Goal: Task Accomplishment & Management: Use online tool/utility

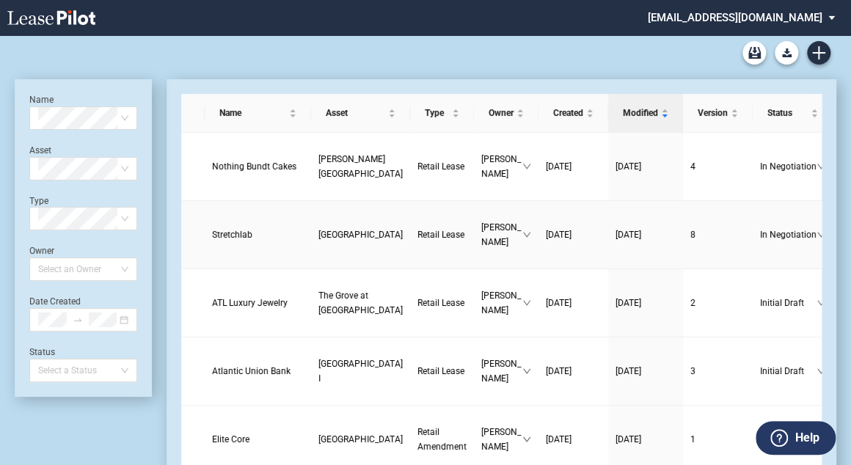
click at [319, 230] on span "[GEOGRAPHIC_DATA]" at bounding box center [361, 235] width 84 height 10
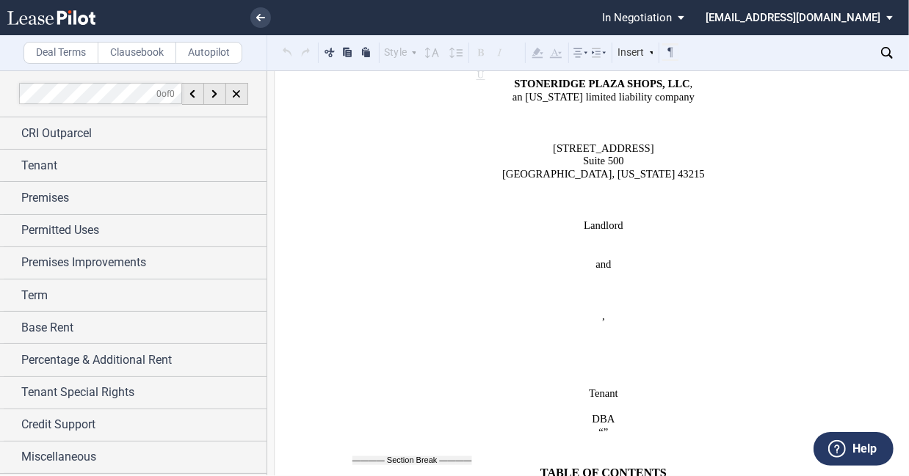
scroll to position [646, 0]
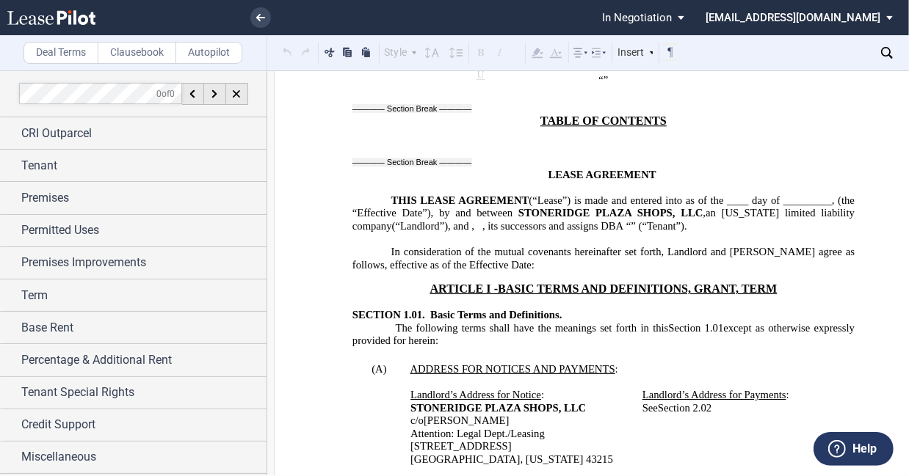
click at [754, 324] on p "The following terms shall have the meanings set forth in this ﻿ Section 1.01 ﻿ …" at bounding box center [603, 335] width 502 height 26
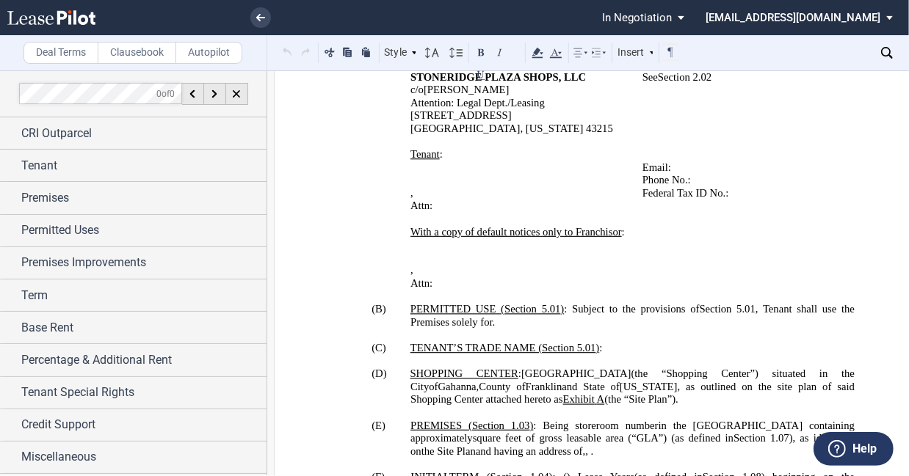
scroll to position [822, 0]
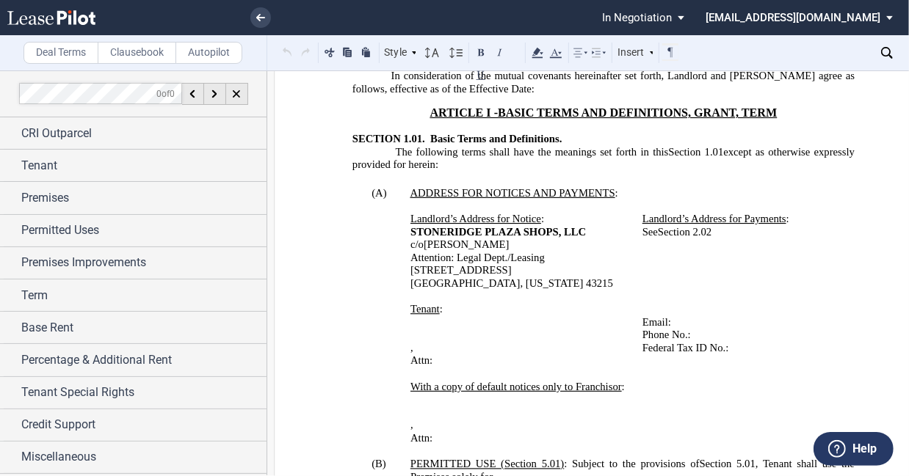
click at [754, 329] on p "Phone No.: ﻿ ﻿" at bounding box center [738, 335] width 192 height 13
click at [283, 50] on button at bounding box center [287, 52] width 17 height 18
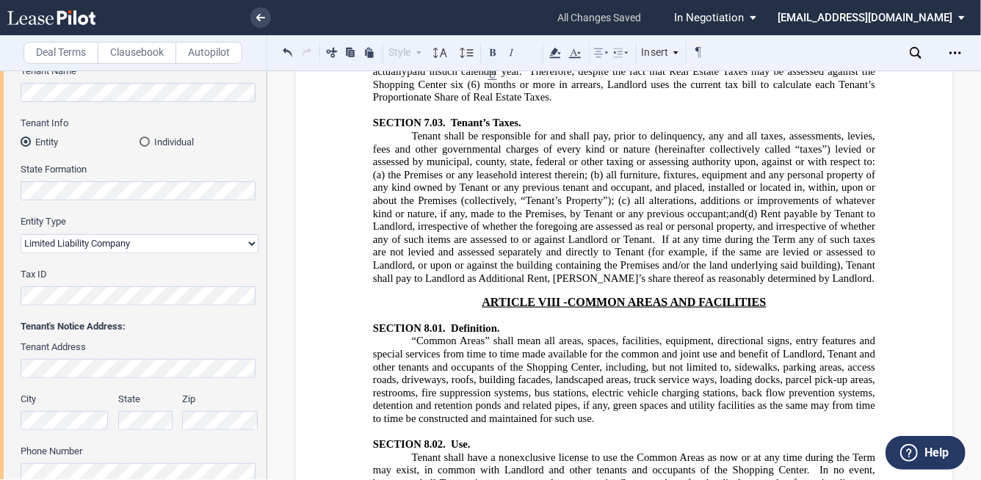
scroll to position [9689, 0]
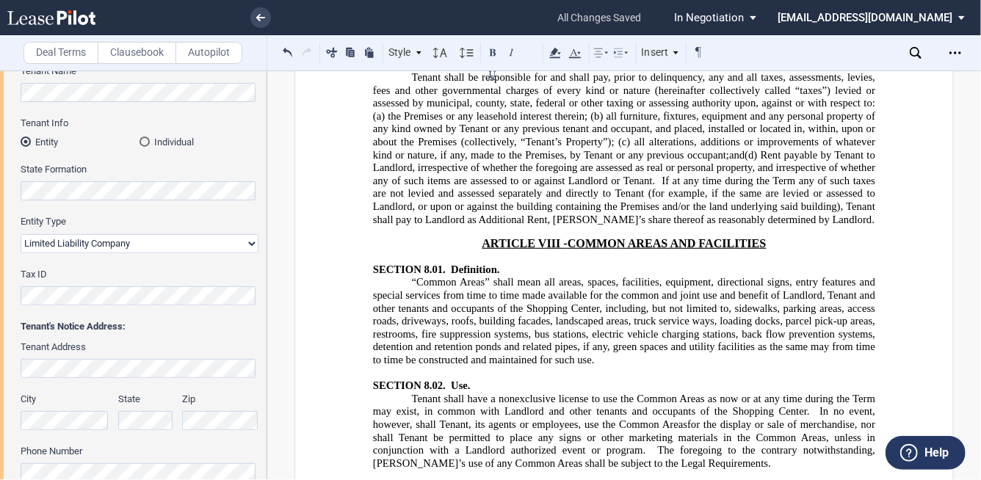
drag, startPoint x: 498, startPoint y: 308, endPoint x: 715, endPoint y: 320, distance: 216.9
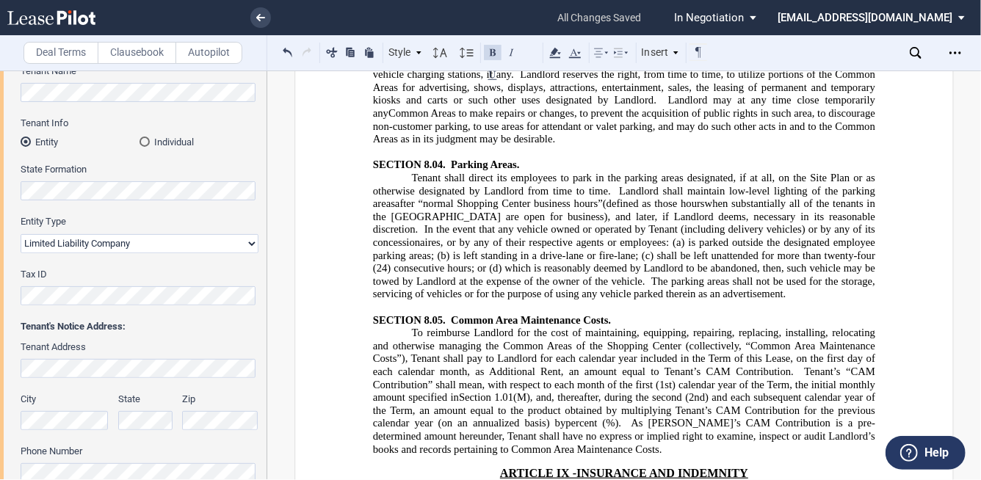
scroll to position [10277, 0]
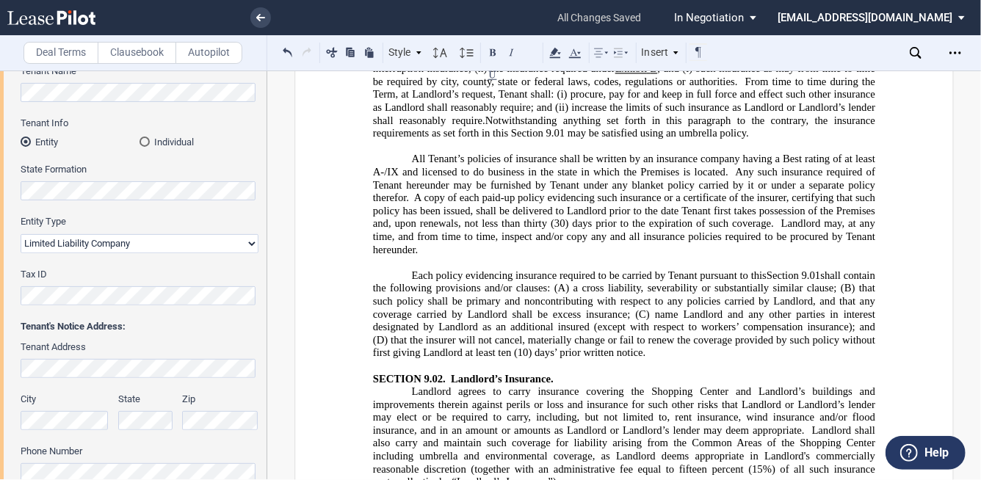
scroll to position [11099, 0]
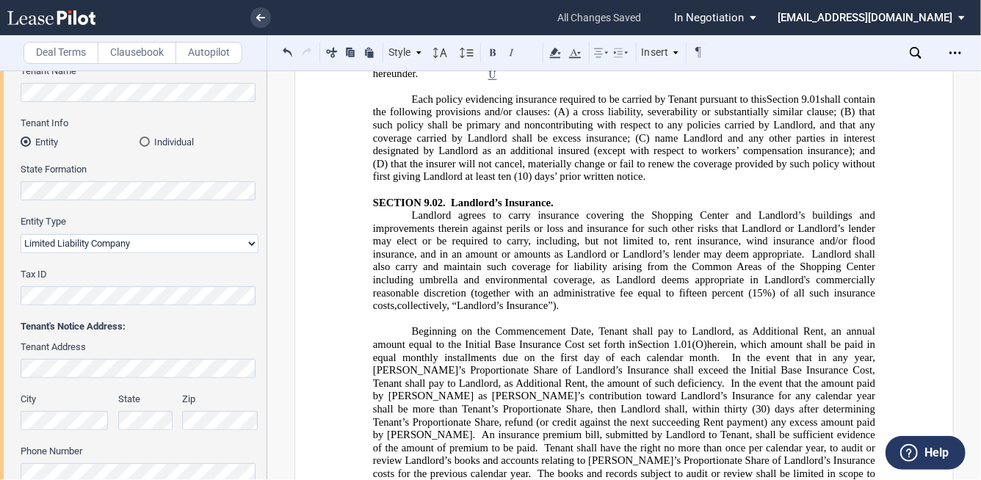
drag, startPoint x: 559, startPoint y: 332, endPoint x: 413, endPoint y: 341, distance: 146.3
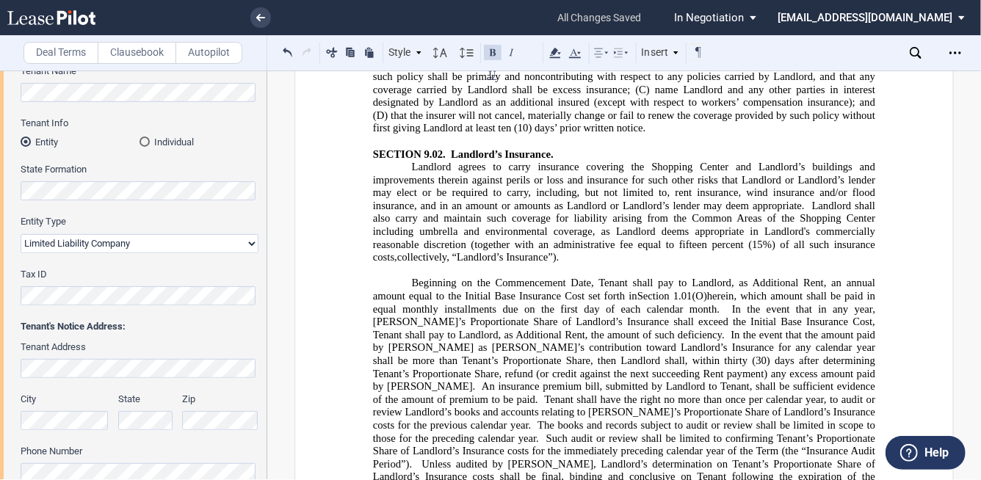
scroll to position [11216, 0]
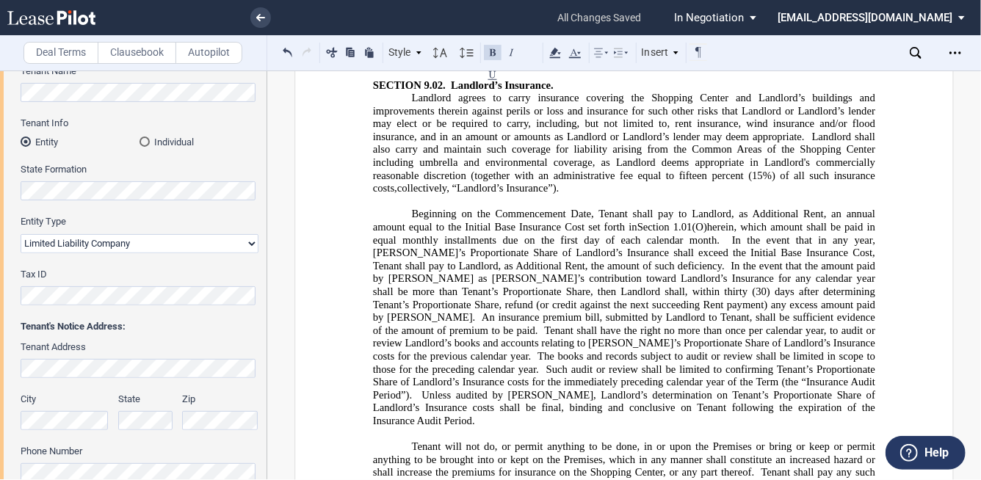
drag, startPoint x: 371, startPoint y: 286, endPoint x: 428, endPoint y: 312, distance: 63.1
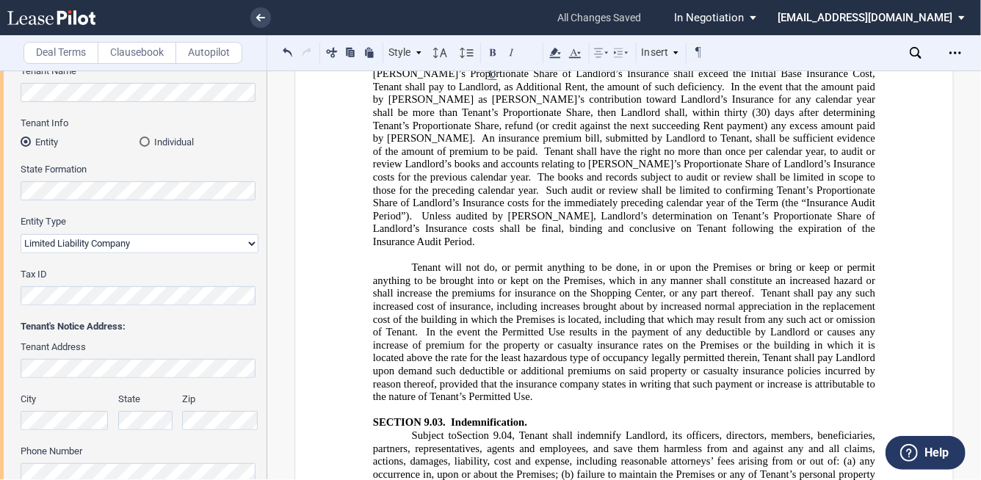
scroll to position [11451, 0]
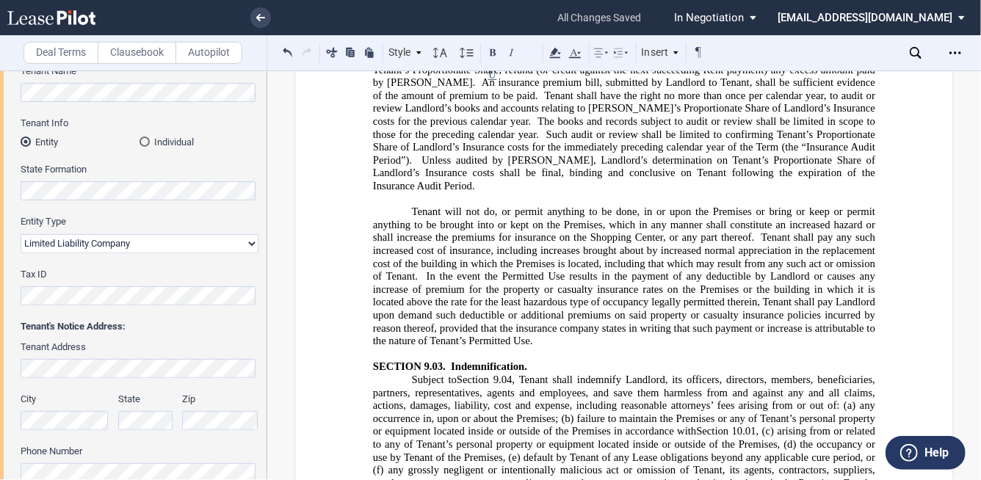
drag, startPoint x: 426, startPoint y: 236, endPoint x: 493, endPoint y: 261, distance: 71.6
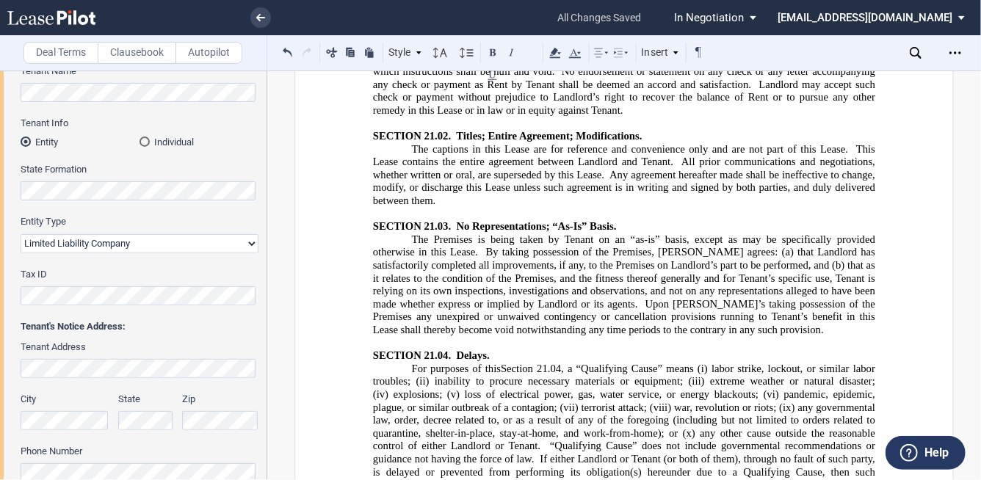
scroll to position [19261, 0]
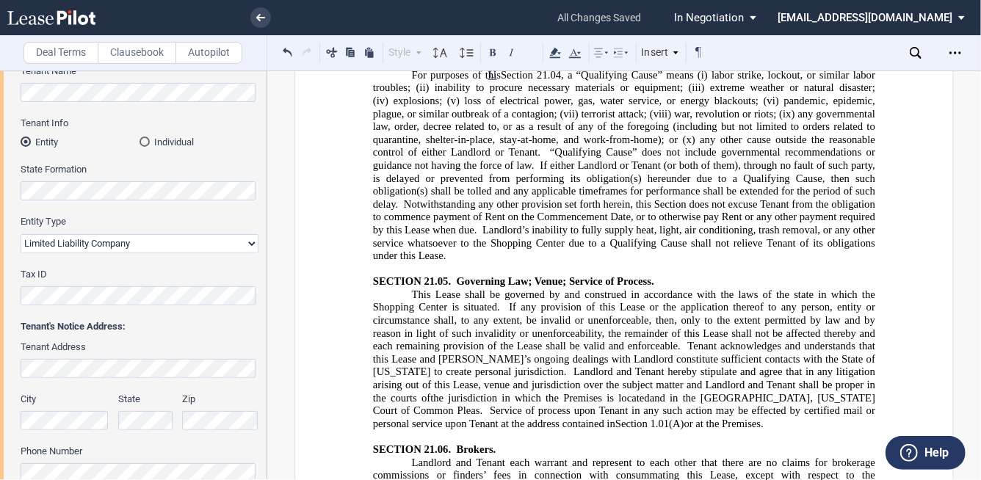
drag, startPoint x: 558, startPoint y: 399, endPoint x: 743, endPoint y: 413, distance: 185.5
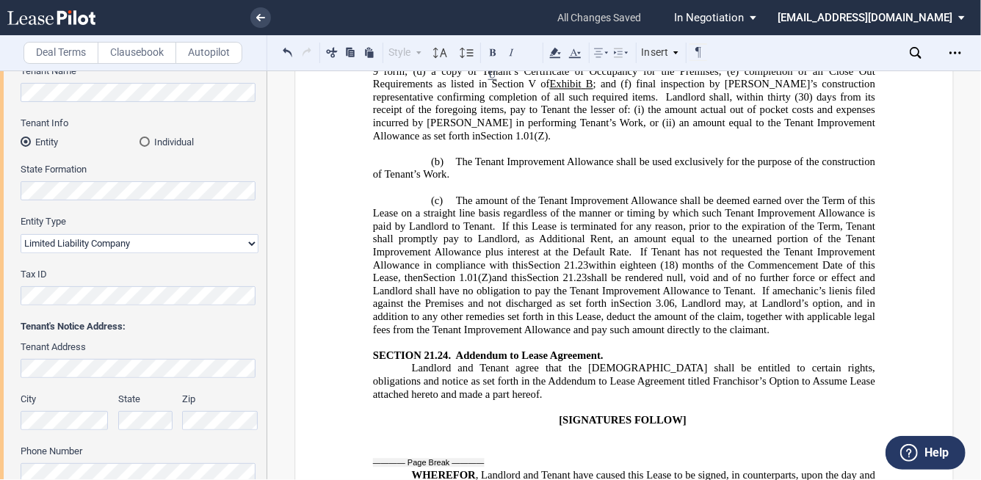
scroll to position [23078, 0]
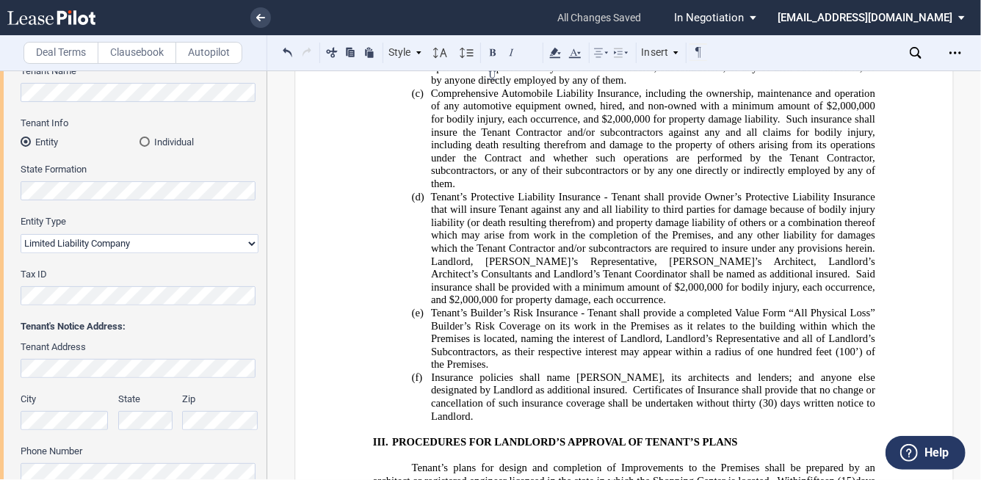
scroll to position [28305, 0]
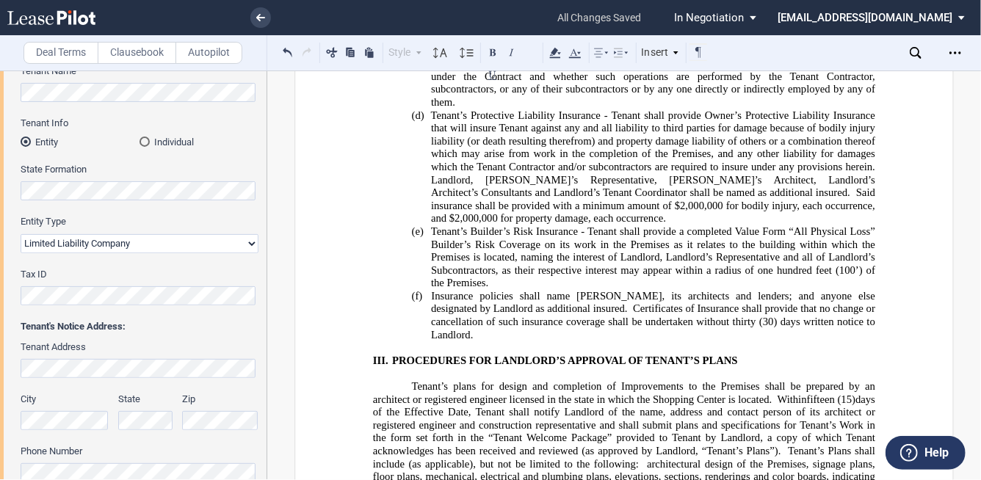
drag, startPoint x: 697, startPoint y: 345, endPoint x: 466, endPoint y: 342, distance: 231.2
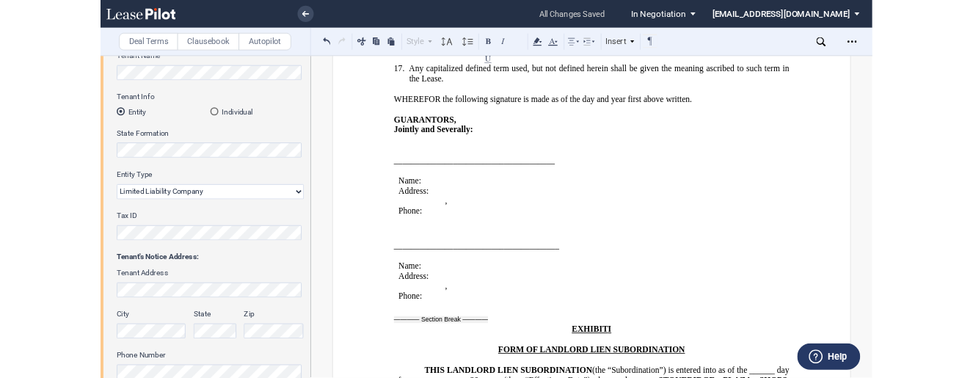
scroll to position [45614, 0]
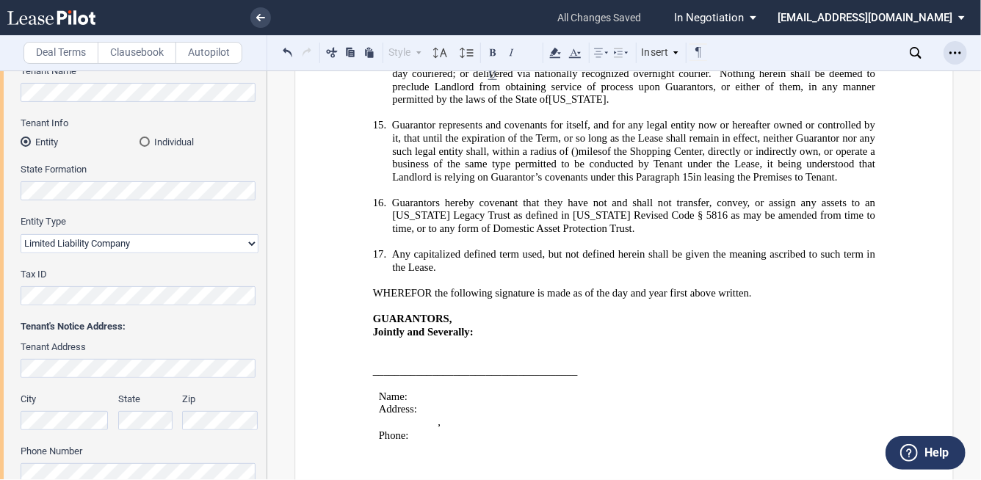
click at [754, 47] on icon "Open Lease options menu" at bounding box center [955, 53] width 12 height 12
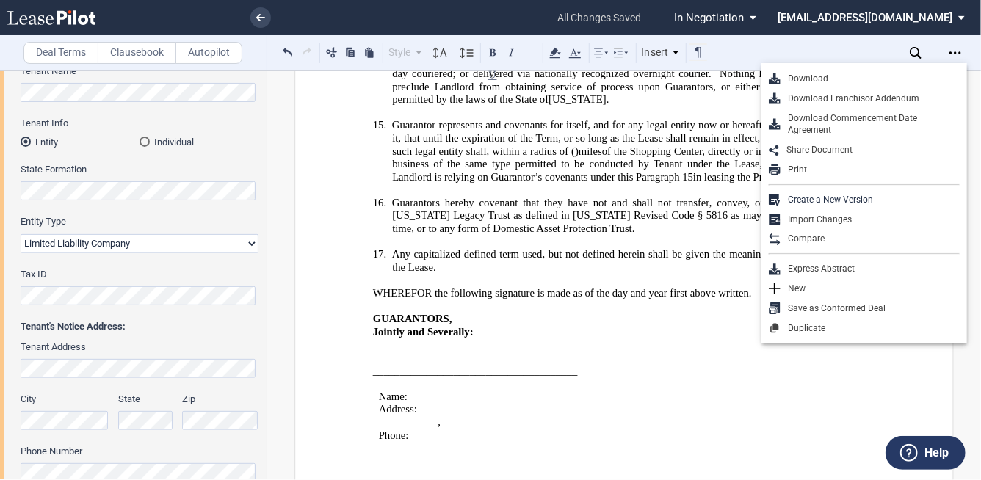
drag, startPoint x: 849, startPoint y: 76, endPoint x: 834, endPoint y: 85, distance: 17.5
click at [754, 77] on div "Download" at bounding box center [869, 79] width 179 height 12
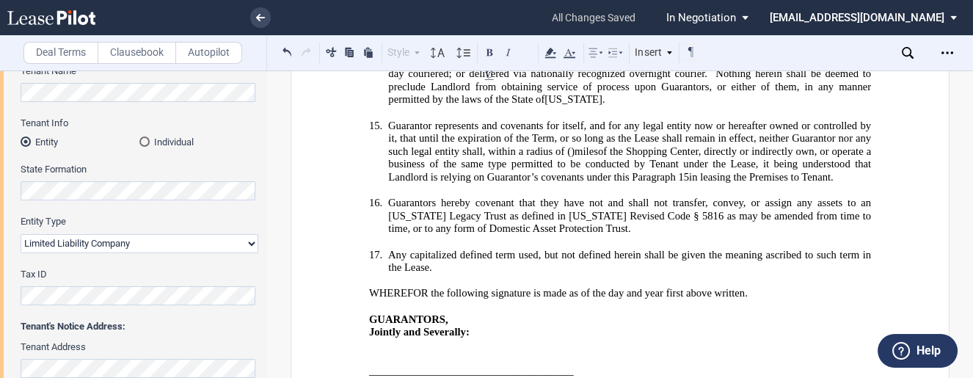
click at [736, 18] on span "In Negotiation" at bounding box center [702, 17] width 70 height 13
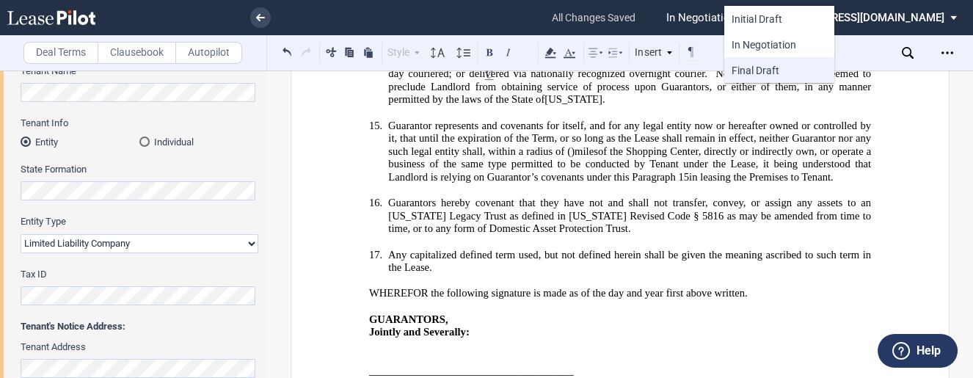
click at [754, 65] on span "Final Draft" at bounding box center [756, 71] width 48 height 12
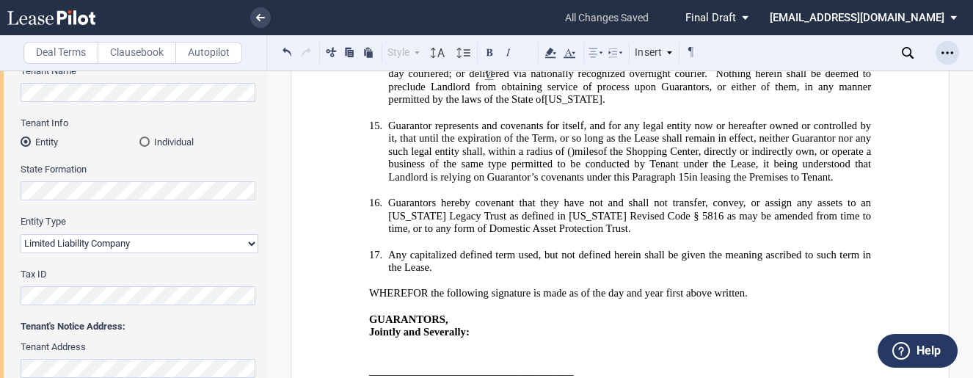
click at [754, 56] on div "Open Lease options menu" at bounding box center [947, 52] width 23 height 23
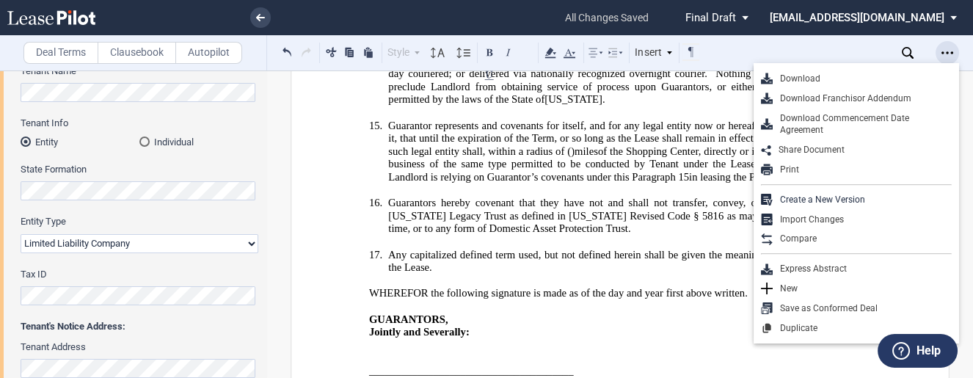
click at [754, 46] on div "Open Lease options menu" at bounding box center [947, 52] width 23 height 23
click at [754, 242] on div "Compare" at bounding box center [862, 239] width 179 height 12
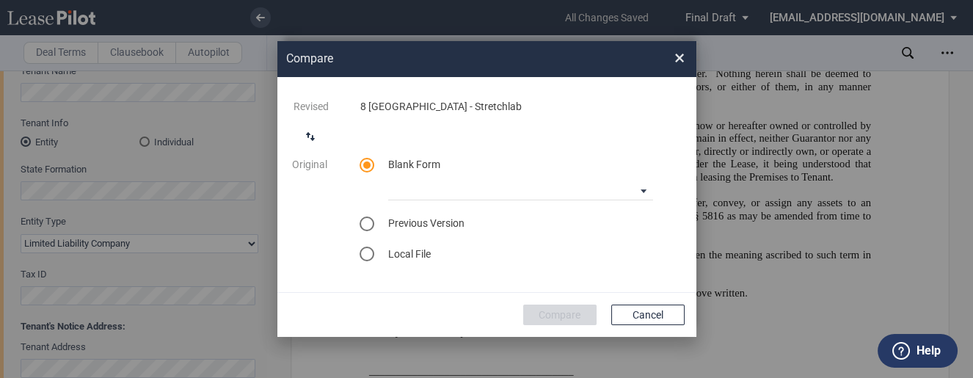
click at [468, 225] on div "Previous Version Select version for comparison" at bounding box center [521, 224] width 283 height 15
click at [371, 227] on div "select previous version" at bounding box center [367, 224] width 15 height 15
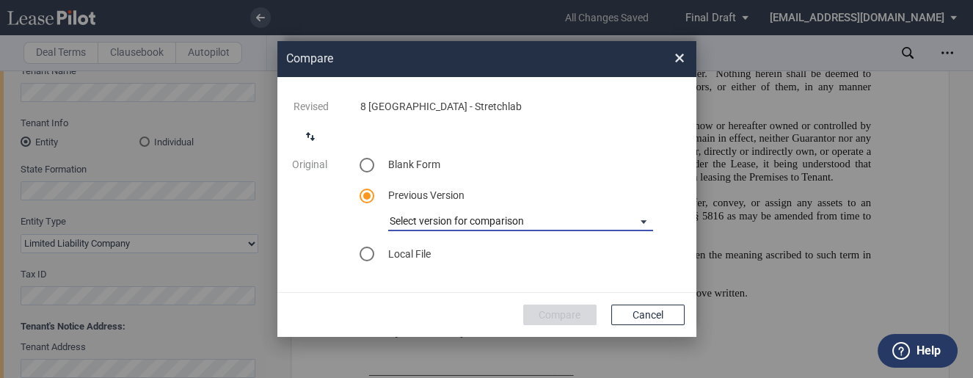
click at [460, 227] on md-select "Select version for comparison Version 1 Version 2 6-5-2025 Version 3 Version 4 …" at bounding box center [520, 220] width 265 height 22
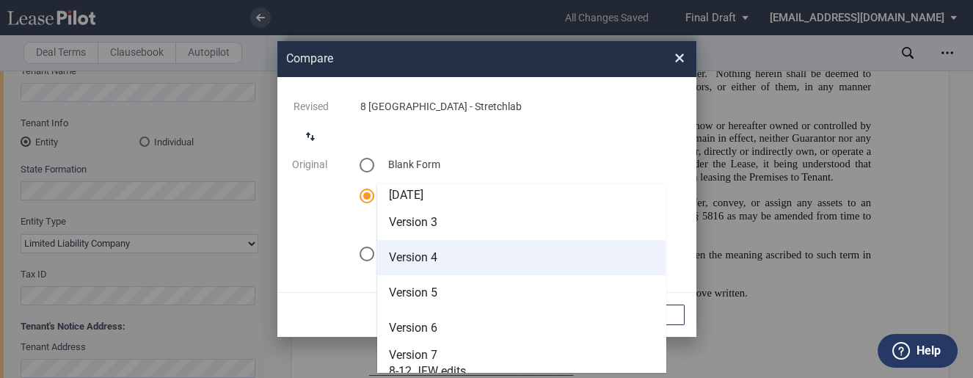
scroll to position [59, 0]
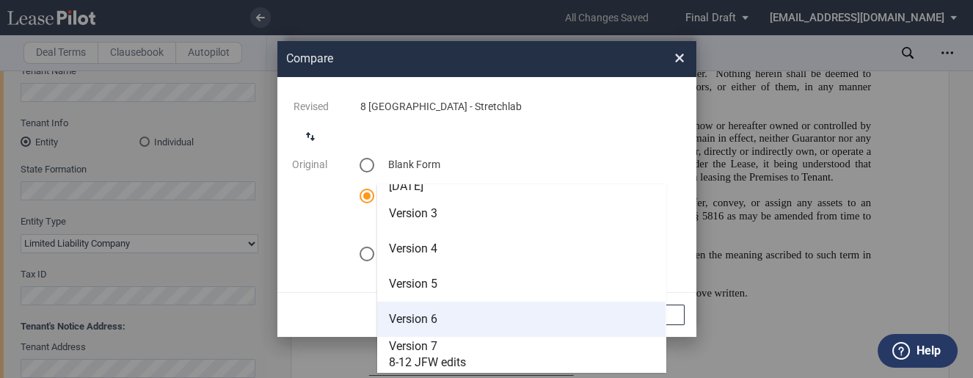
click at [448, 326] on md-option "Version 6" at bounding box center [521, 319] width 288 height 35
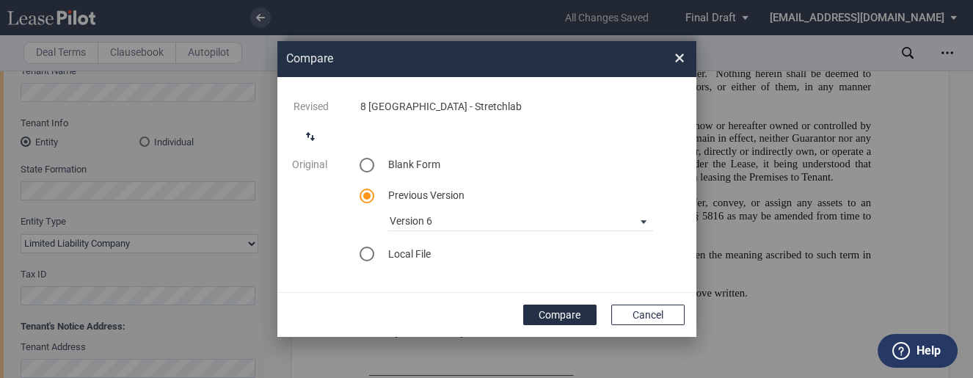
drag, startPoint x: 570, startPoint y: 313, endPoint x: 595, endPoint y: 311, distance: 25.8
click at [572, 313] on button "Compare" at bounding box center [559, 315] width 73 height 21
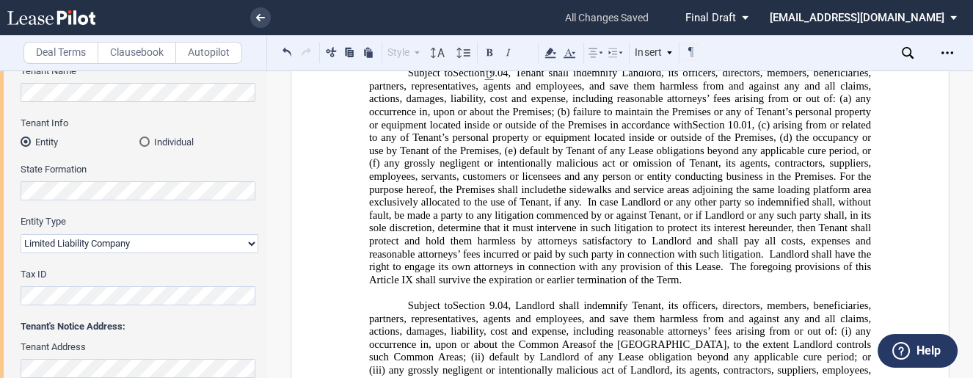
scroll to position [11284, 0]
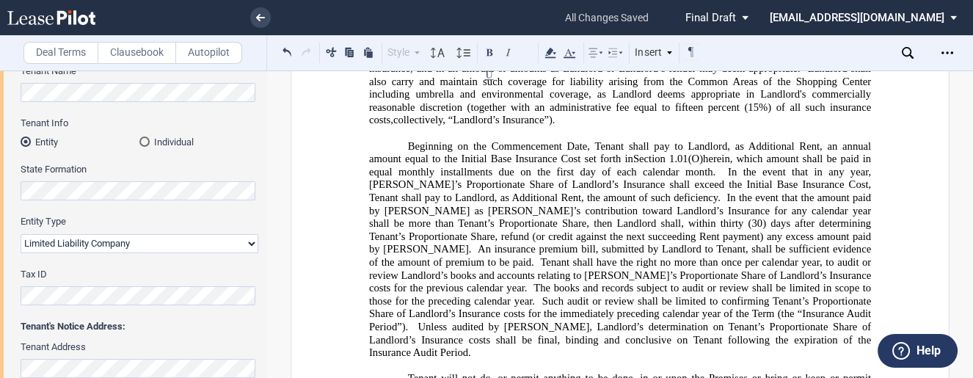
click at [944, 54] on icon "Open Lease options menu" at bounding box center [948, 53] width 12 height 12
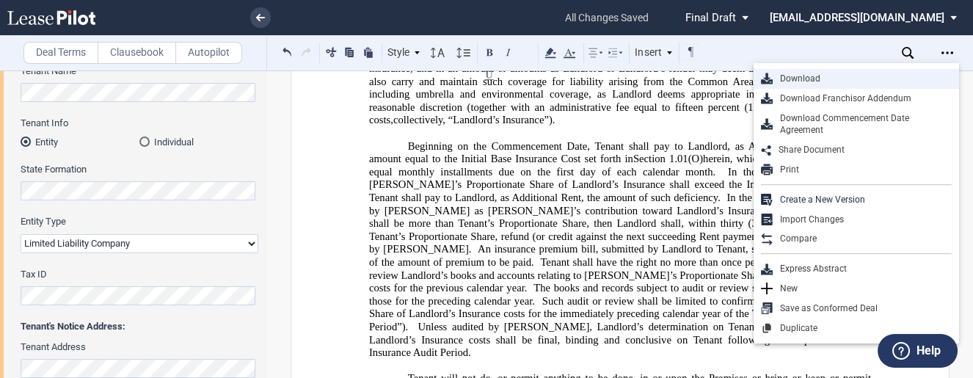
click at [832, 77] on div "Download" at bounding box center [862, 79] width 179 height 12
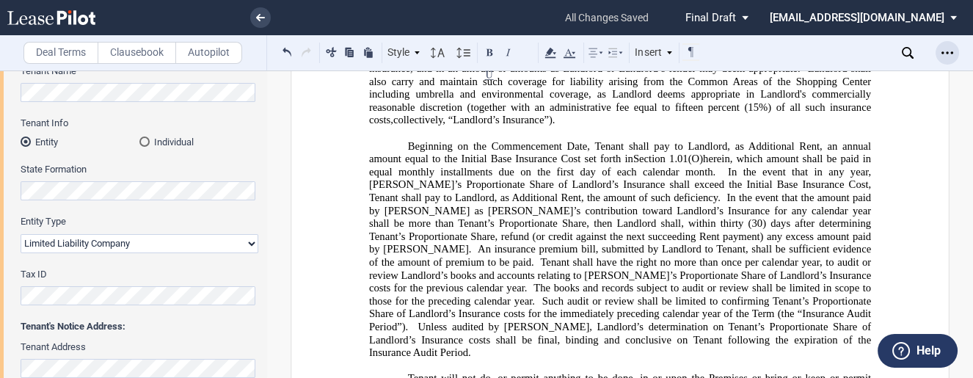
click at [941, 54] on div "Open Lease options menu" at bounding box center [947, 52] width 23 height 23
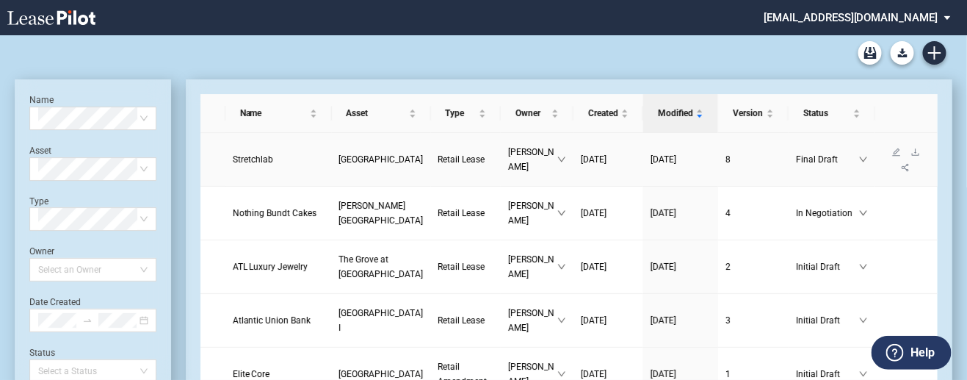
click at [266, 159] on span "Stretchlab" at bounding box center [253, 159] width 40 height 10
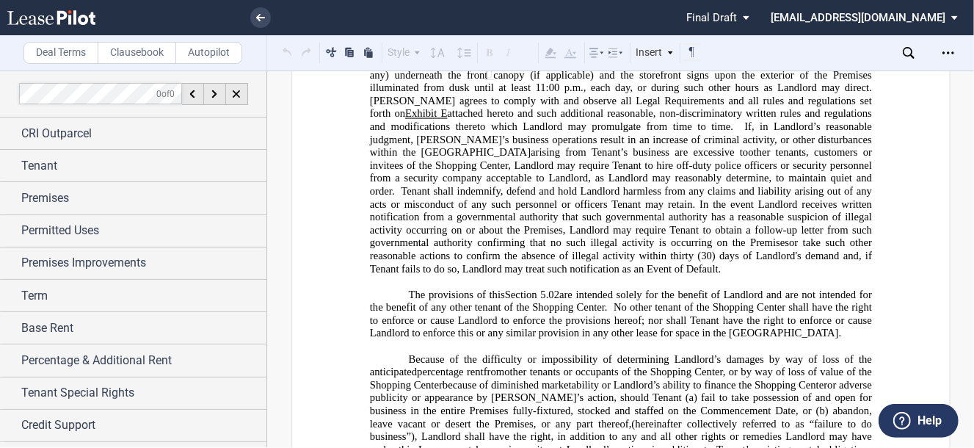
scroll to position [7752, 0]
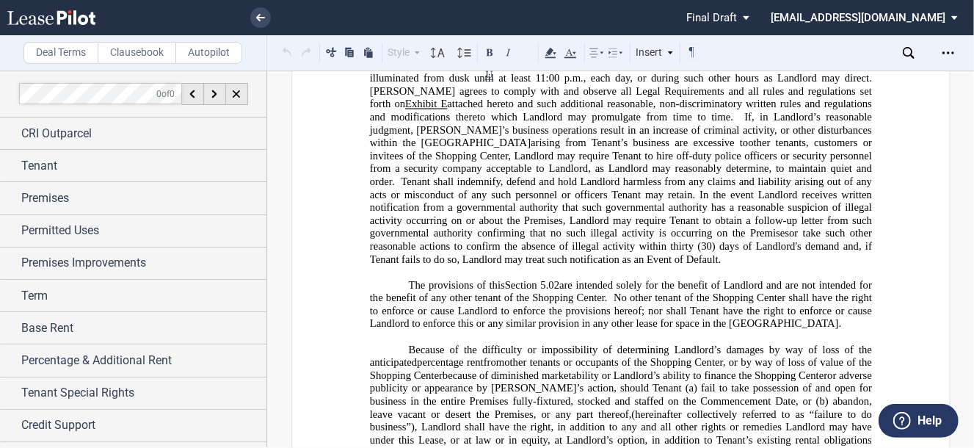
drag, startPoint x: 634, startPoint y: 294, endPoint x: 716, endPoint y: 294, distance: 82.2
click at [286, 48] on button at bounding box center [287, 52] width 17 height 18
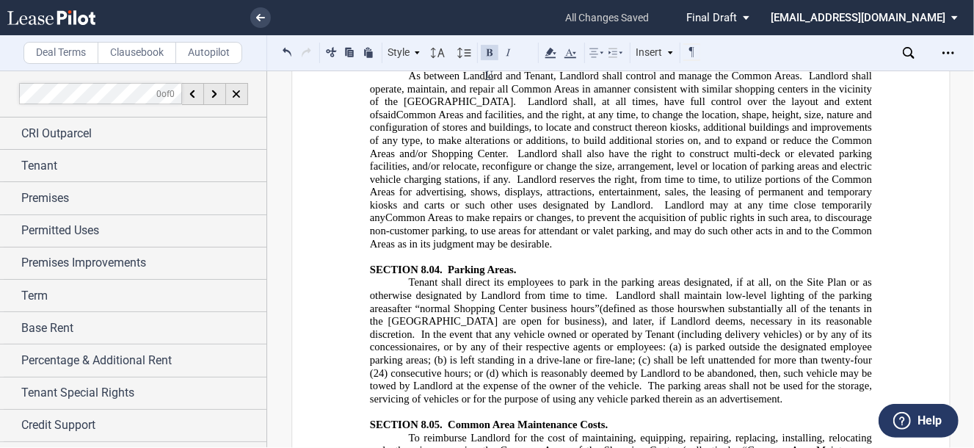
scroll to position [10218, 0]
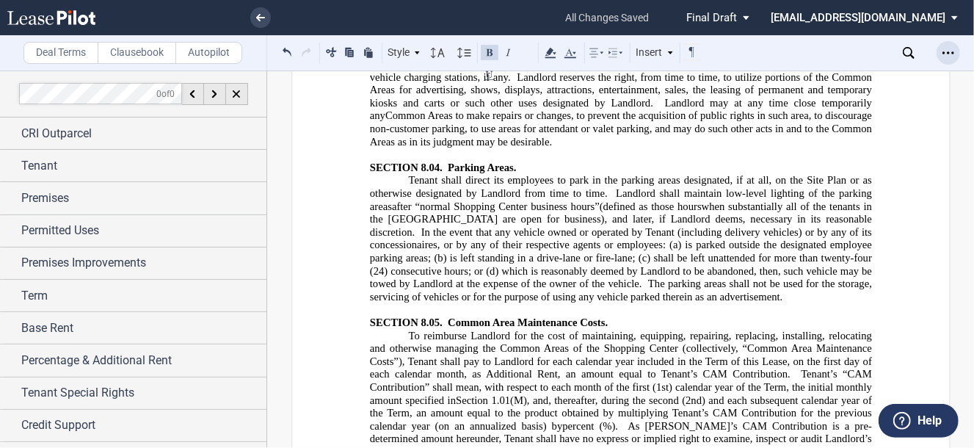
click at [941, 52] on div "Open Lease options menu" at bounding box center [948, 52] width 23 height 23
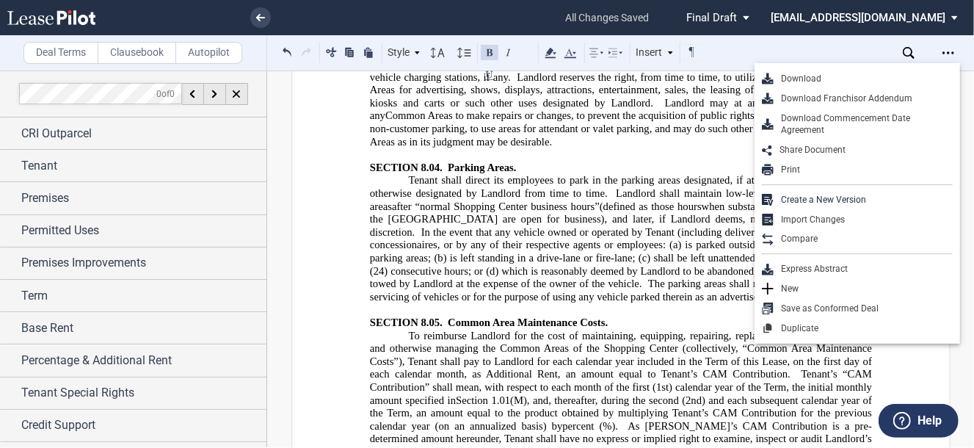
click at [862, 76] on div "Download" at bounding box center [863, 79] width 179 height 12
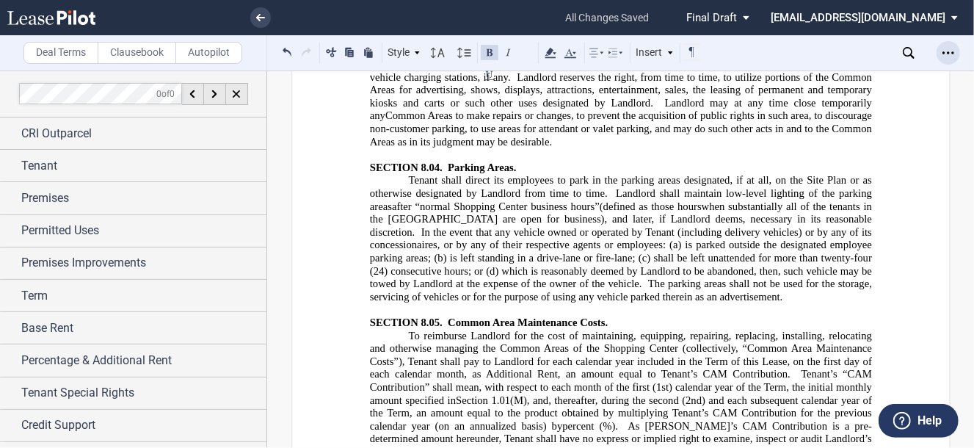
click at [943, 54] on icon "Open Lease options menu" at bounding box center [949, 53] width 12 height 12
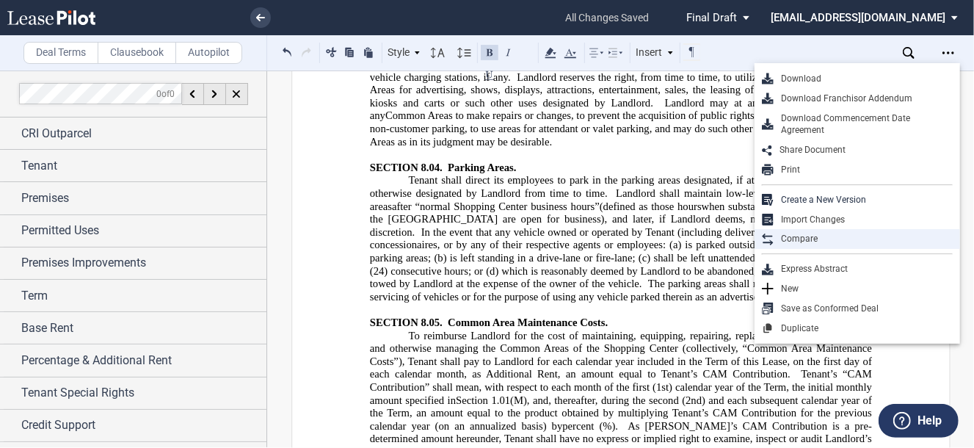
click at [813, 242] on div "Compare" at bounding box center [863, 239] width 179 height 12
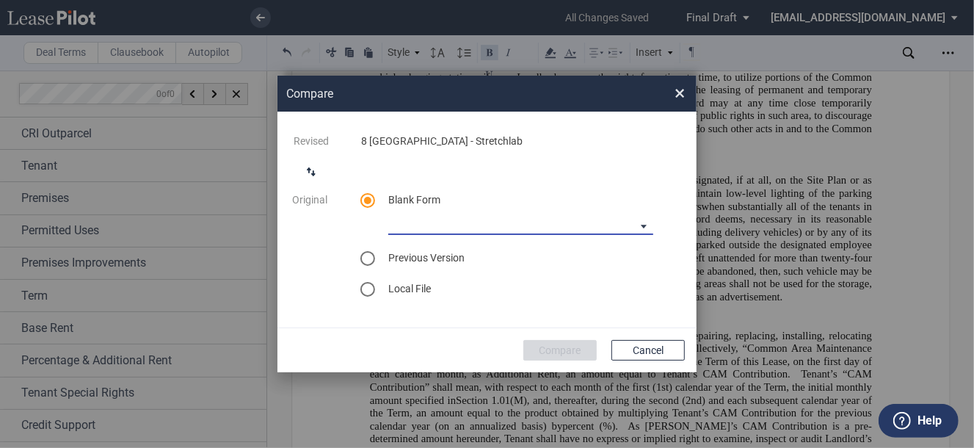
click at [453, 234] on md-select "[PERSON_NAME] [US_STATE] Lease Blank [PERSON_NAME] [US_STATE] Lease Blank [PERS…" at bounding box center [520, 224] width 265 height 22
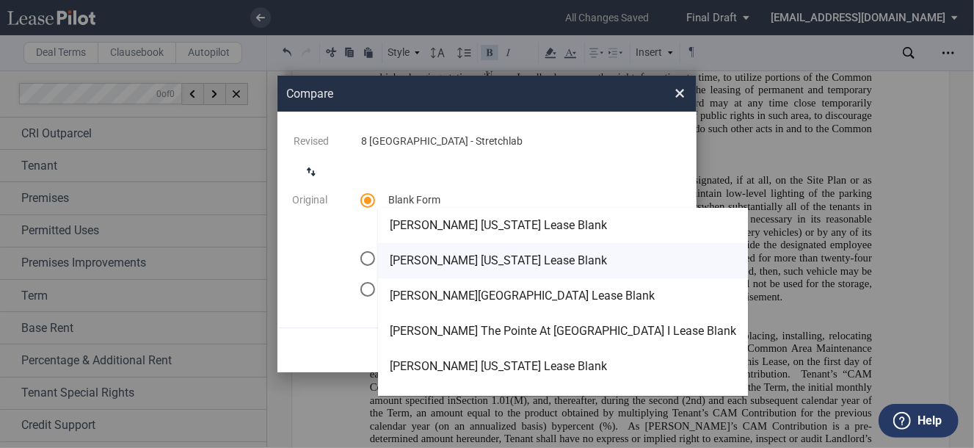
click at [455, 258] on div "[PERSON_NAME] [US_STATE] Lease Blank" at bounding box center [498, 261] width 217 height 16
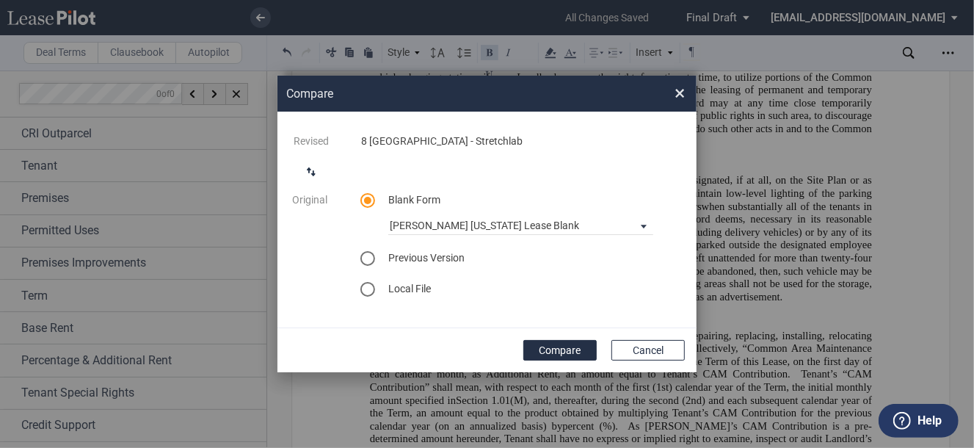
click at [566, 347] on button "Compare" at bounding box center [559, 350] width 73 height 21
